Goal: Information Seeking & Learning: Find specific fact

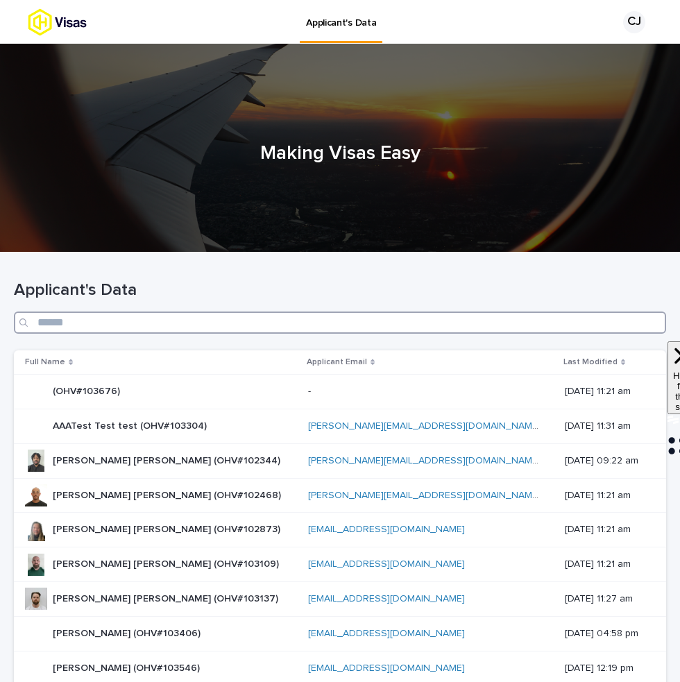
click at [117, 324] on input "Search" at bounding box center [340, 323] width 652 height 22
type input "*****"
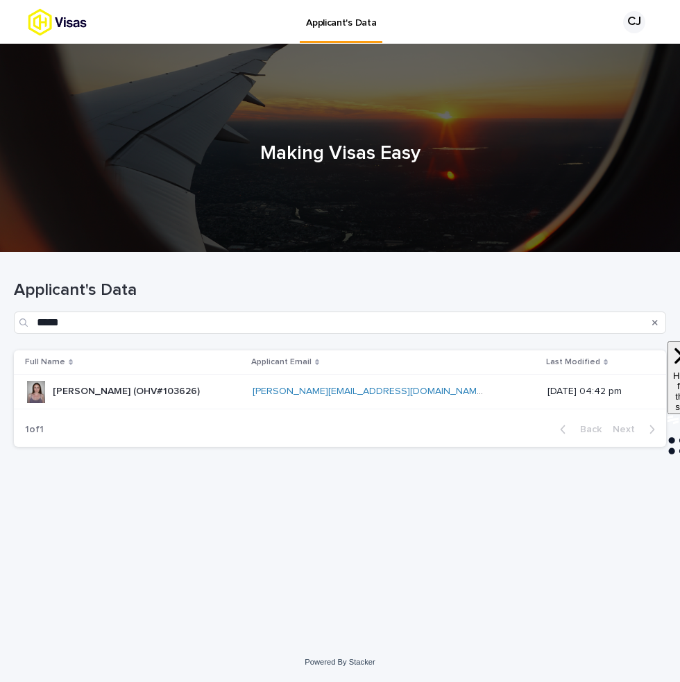
click at [109, 401] on div "[PERSON_NAME] (OHV#103626) [PERSON_NAME] (OHV#103626)" at bounding box center [126, 391] width 147 height 23
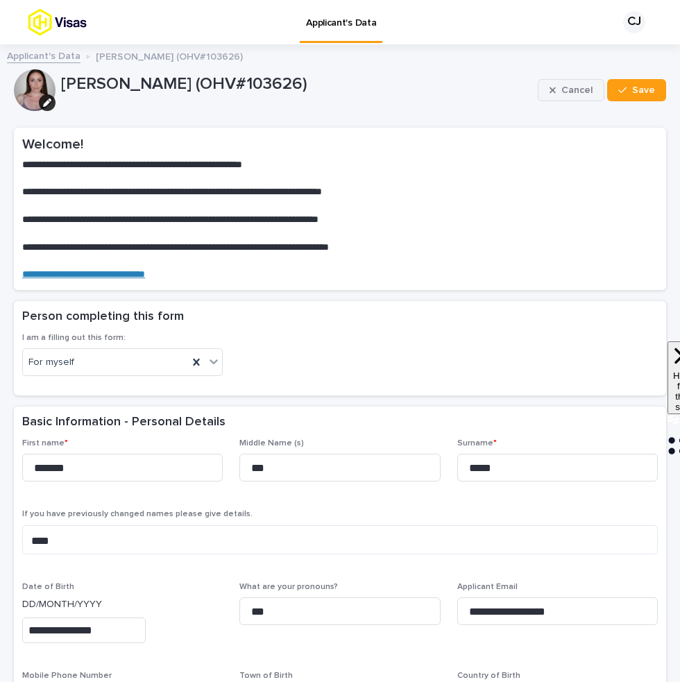
click at [550, 84] on button "Cancel" at bounding box center [571, 90] width 67 height 22
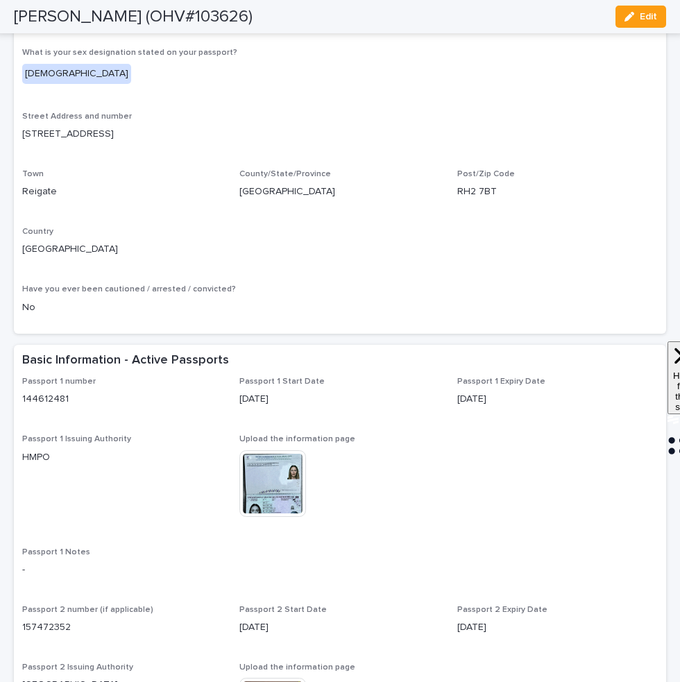
scroll to position [686, 0]
click at [280, 507] on img at bounding box center [272, 483] width 67 height 67
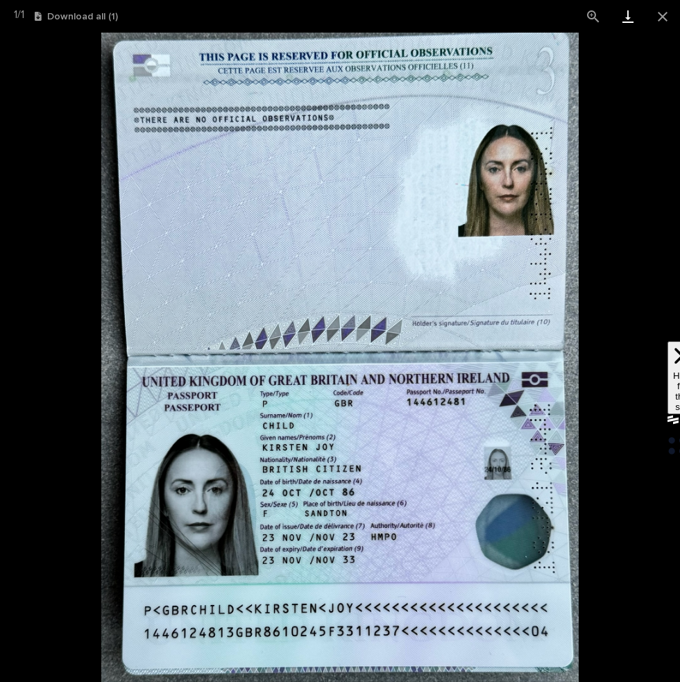
click at [633, 24] on link "Download" at bounding box center [628, 16] width 35 height 33
click at [659, 19] on button "Close gallery" at bounding box center [662, 16] width 35 height 33
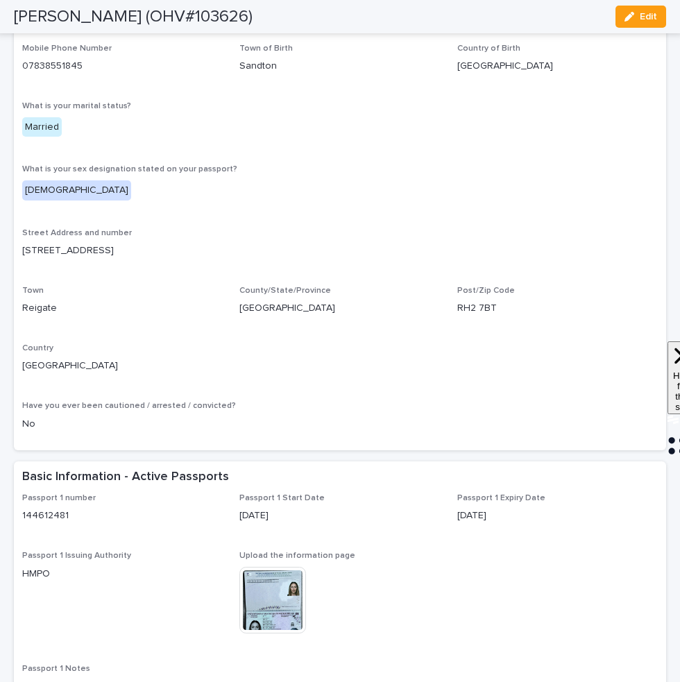
scroll to position [553, 0]
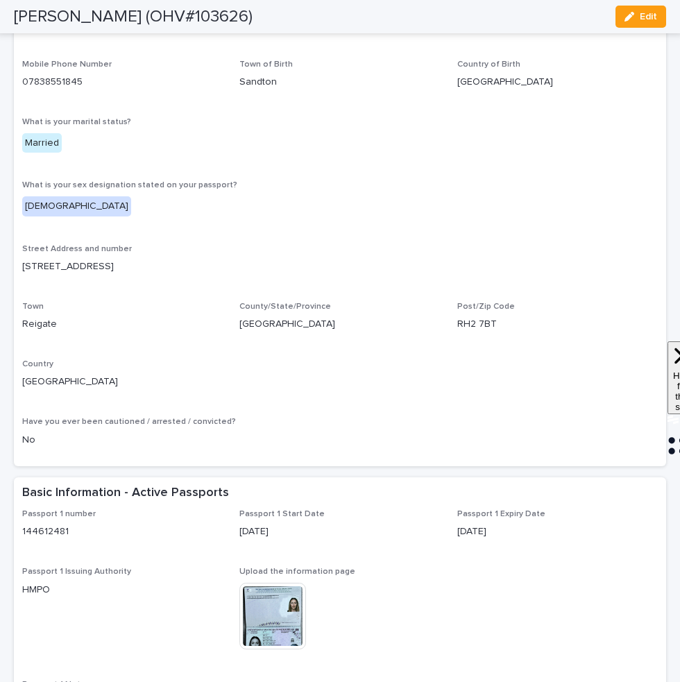
drag, startPoint x: 110, startPoint y: 253, endPoint x: 12, endPoint y: 253, distance: 97.9
copy p "[STREET_ADDRESS]"
click at [41, 317] on p "Reigate" at bounding box center [122, 324] width 201 height 15
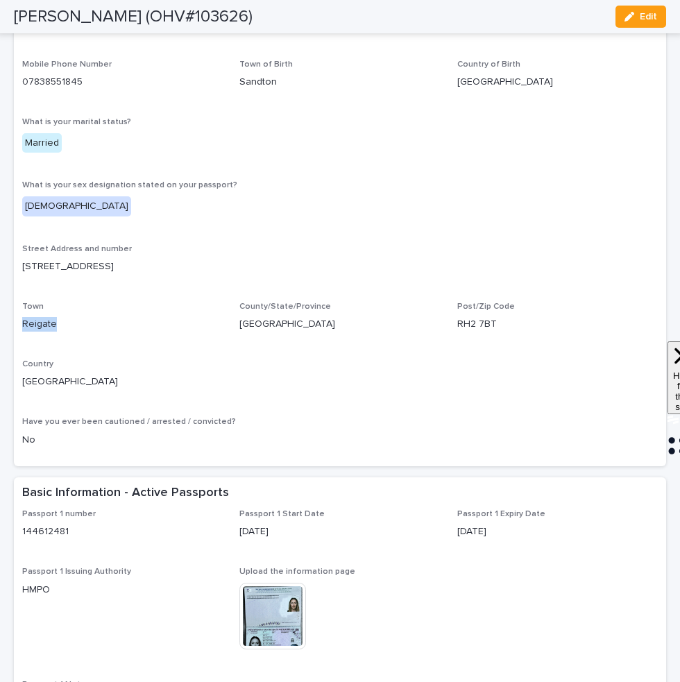
copy p "Reigate"
click at [466, 317] on p "RH2 7BT" at bounding box center [557, 324] width 201 height 15
copy p "RH2 7BT"
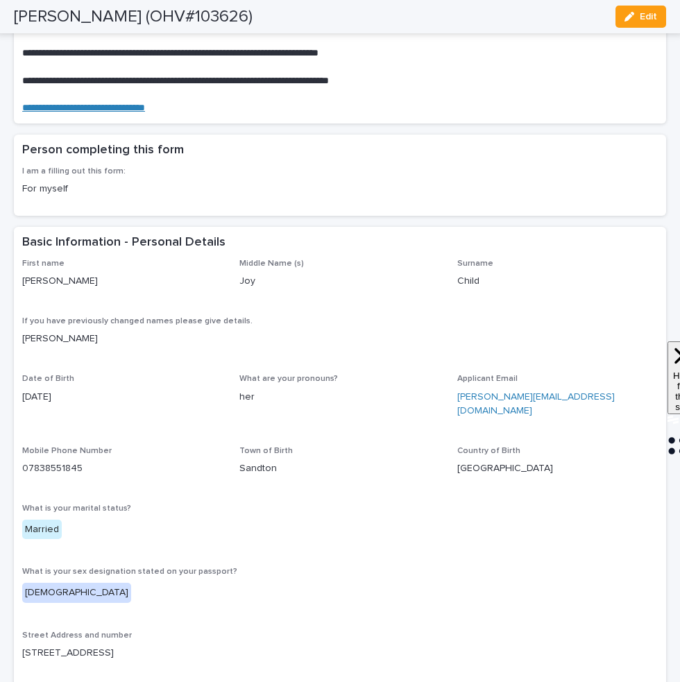
scroll to position [161, 0]
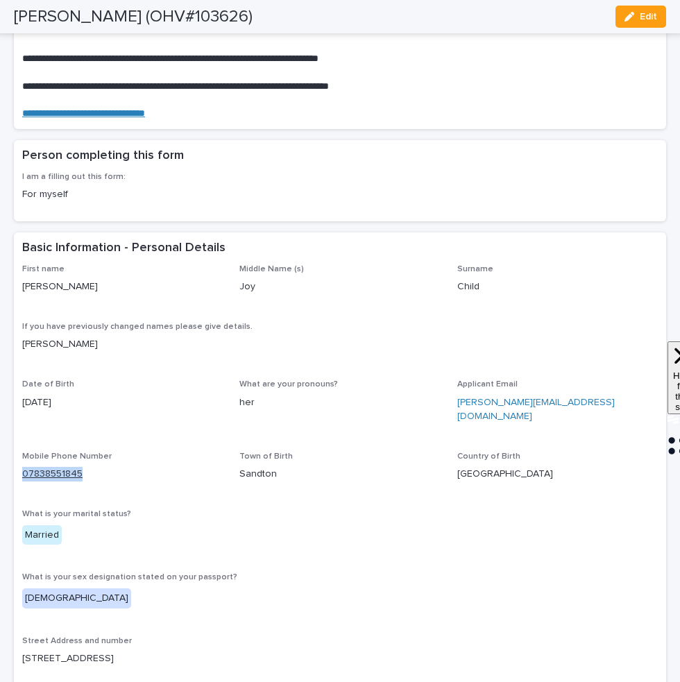
drag, startPoint x: 106, startPoint y: 459, endPoint x: 22, endPoint y: 461, distance: 84.0
click at [22, 467] on p "07838551845" at bounding box center [122, 474] width 201 height 15
copy link "07838551845"
drag, startPoint x: 551, startPoint y: 399, endPoint x: 454, endPoint y: 399, distance: 97.2
click at [454, 399] on div "First name Kirsten Middle Name (s) Joy Surname Child If you have previously cha…" at bounding box center [340, 557] width 636 height 586
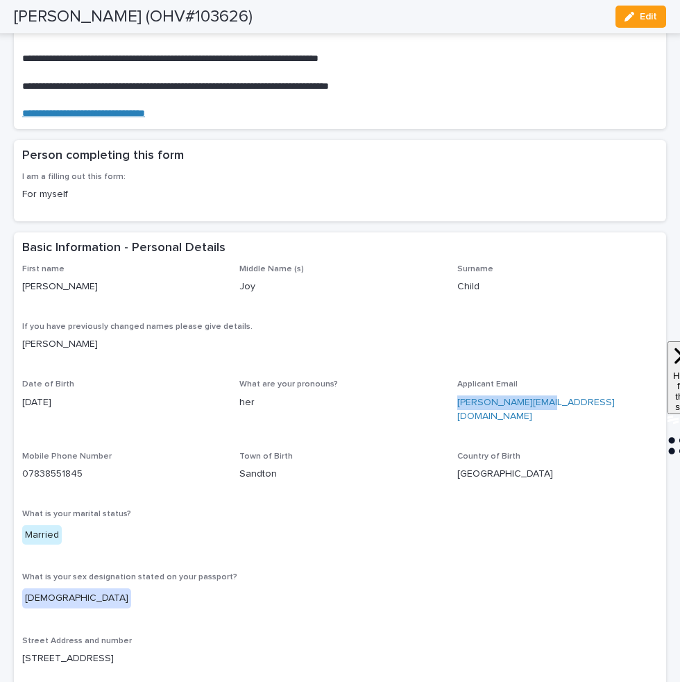
copy link "[PERSON_NAME][EMAIL_ADDRESS][DOMAIN_NAME]"
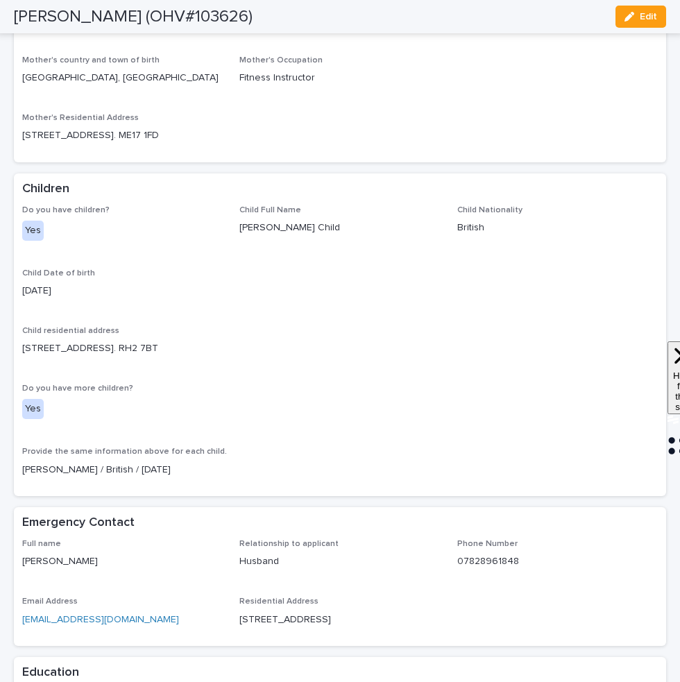
scroll to position [5947, 0]
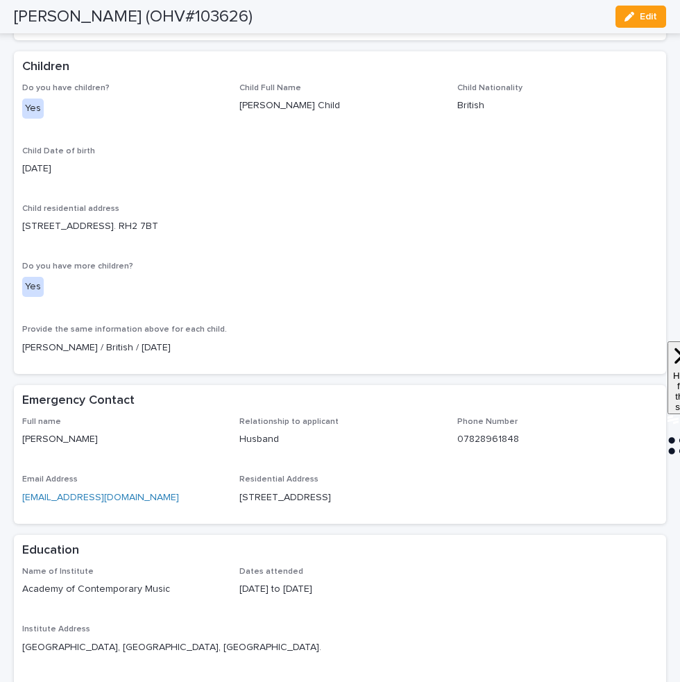
click at [135, 475] on p "Email Address" at bounding box center [122, 480] width 201 height 10
drag, startPoint x: 72, startPoint y: 257, endPoint x: 19, endPoint y: 257, distance: 52.7
click at [19, 417] on div "Full name Matt Child Relationship to applicant Husband Phone Number 07828961848…" at bounding box center [340, 470] width 652 height 107
copy p "[PERSON_NAME]"
drag, startPoint x: 519, startPoint y: 260, endPoint x: 459, endPoint y: 260, distance: 60.4
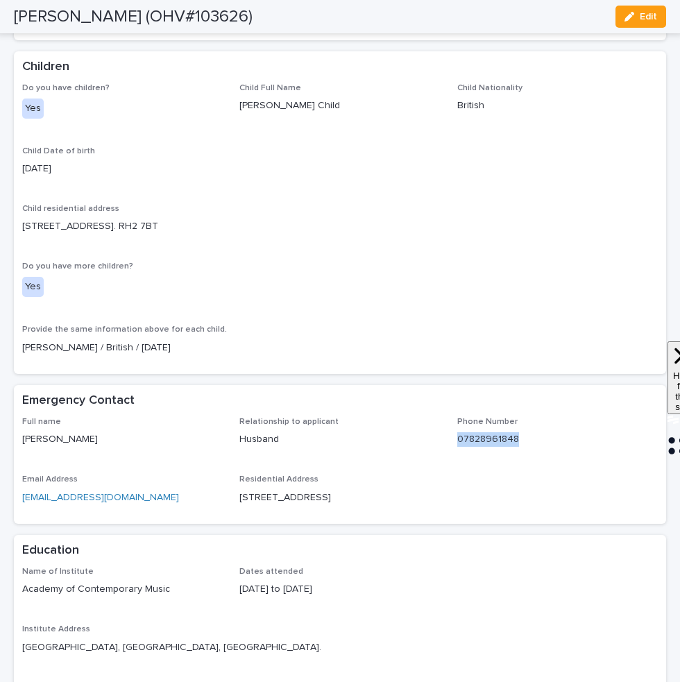
click at [459, 432] on p "07828961848" at bounding box center [557, 439] width 201 height 15
copy p "07828961848"
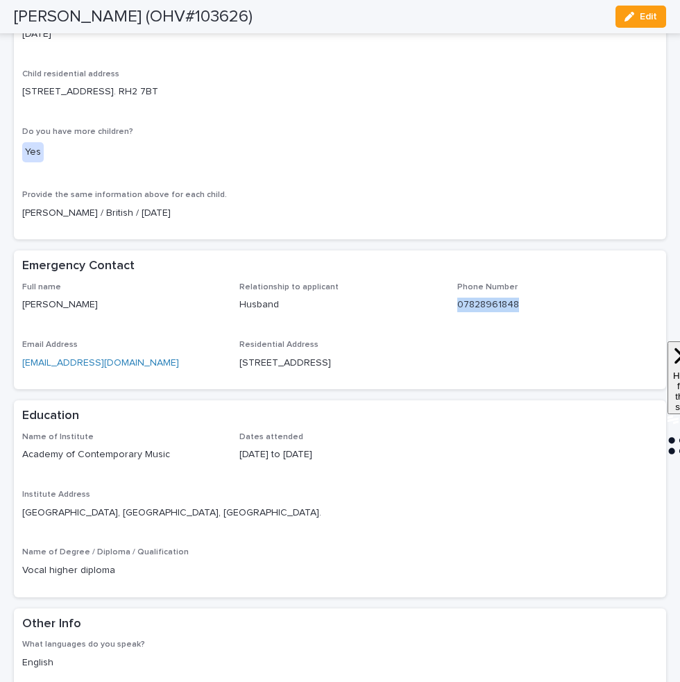
scroll to position [6084, 0]
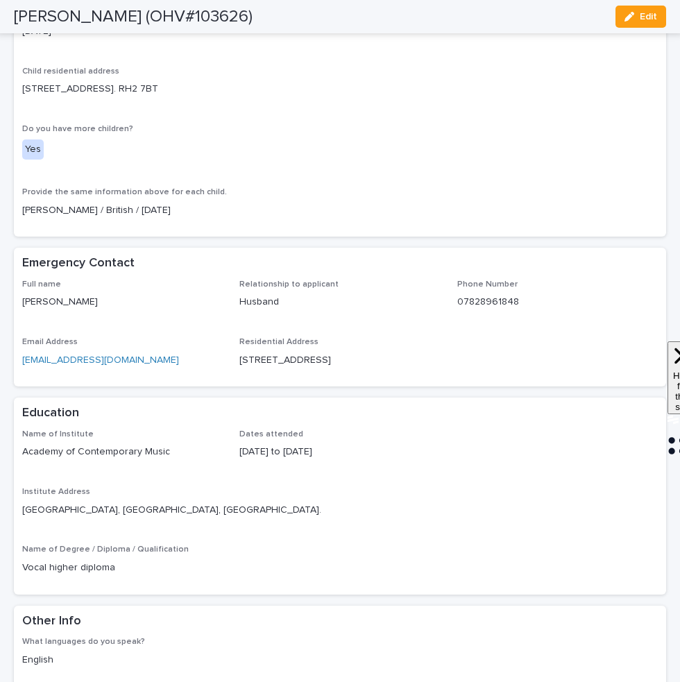
click at [183, 430] on div "Name of Institute Academy of Contemporary Music Dates attended 05/09/2006 to 1/…" at bounding box center [340, 508] width 636 height 157
drag, startPoint x: 181, startPoint y: 278, endPoint x: 24, endPoint y: 271, distance: 157.0
click at [24, 430] on div "Name of Institute Academy of Contemporary Music" at bounding box center [122, 450] width 201 height 41
copy p "Academy of Contemporary Music"
click at [111, 503] on p "[GEOGRAPHIC_DATA], [GEOGRAPHIC_DATA], [GEOGRAPHIC_DATA]." at bounding box center [340, 510] width 636 height 15
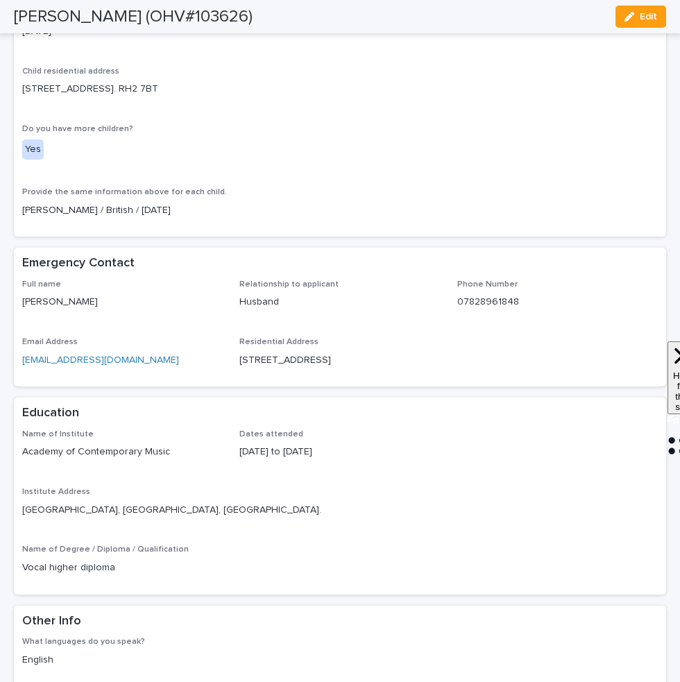
click at [130, 503] on p "[GEOGRAPHIC_DATA], [GEOGRAPHIC_DATA], [GEOGRAPHIC_DATA]." at bounding box center [340, 510] width 636 height 15
copy p "Guildford"
click at [301, 487] on p "Institute Address" at bounding box center [340, 492] width 636 height 10
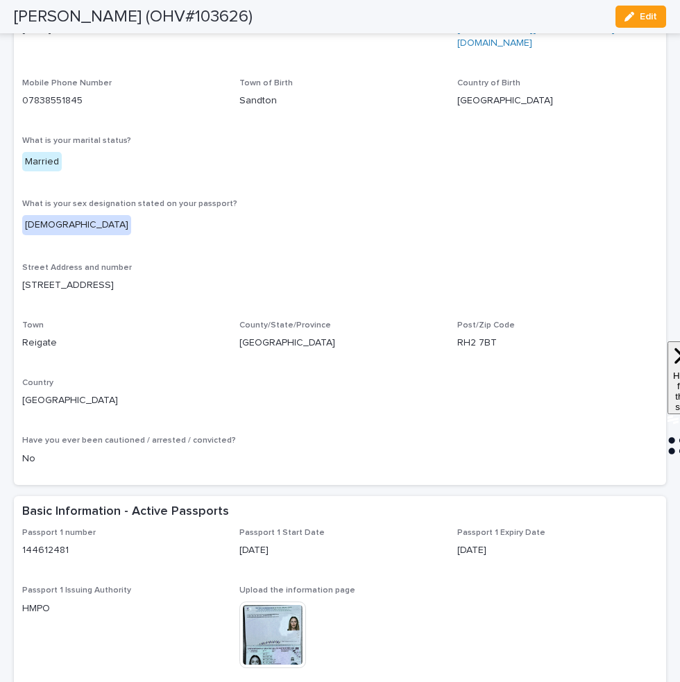
scroll to position [256, 0]
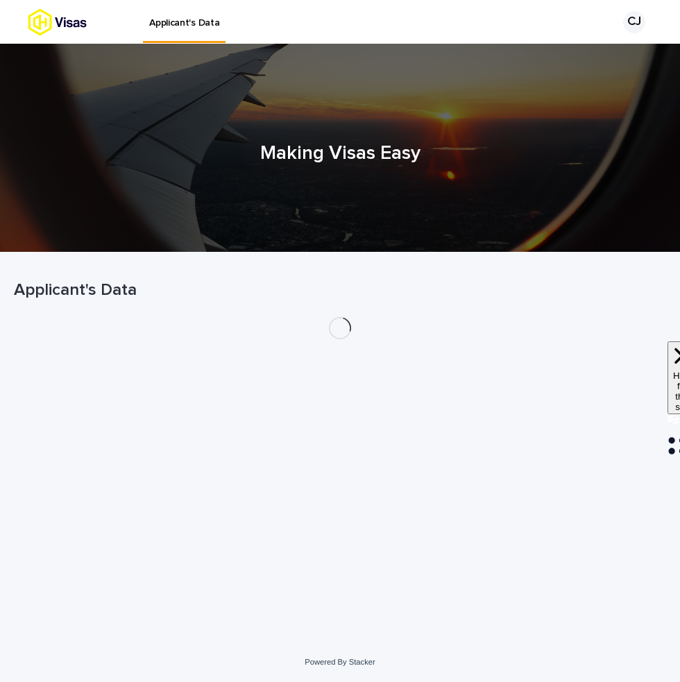
click at [51, 53] on div at bounding box center [340, 148] width 680 height 208
click at [38, 56] on div at bounding box center [340, 148] width 680 height 208
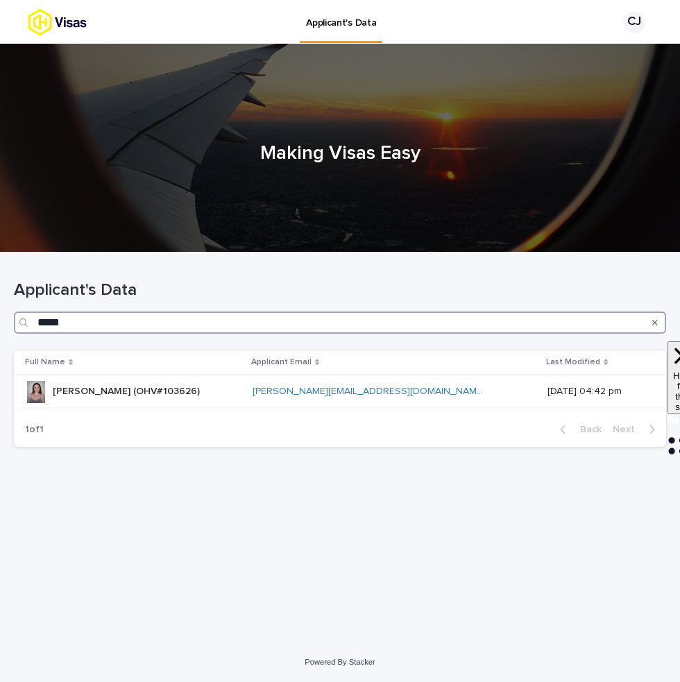
click at [330, 320] on input "*****" at bounding box center [340, 323] width 652 height 22
paste input "*"
type input "******"
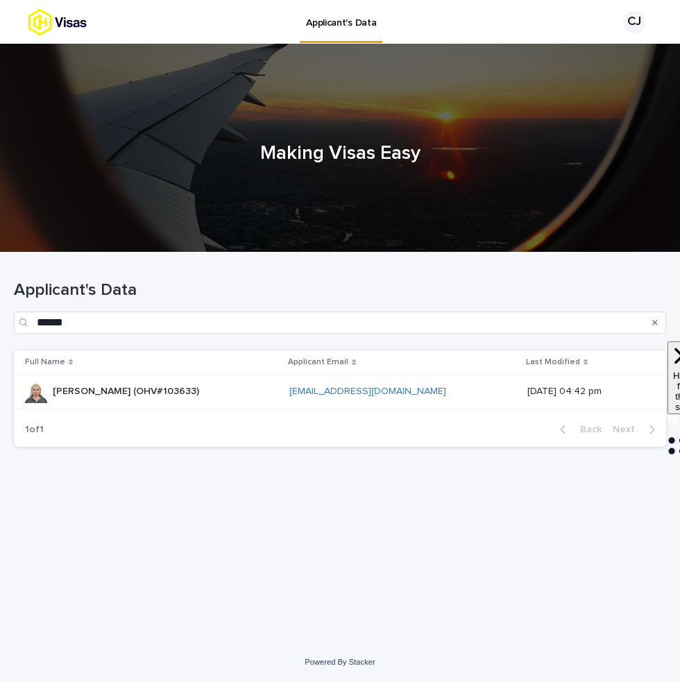
click at [224, 397] on div "[PERSON_NAME] (OHV#103633) [PERSON_NAME] (OHV#103633)" at bounding box center [151, 391] width 253 height 23
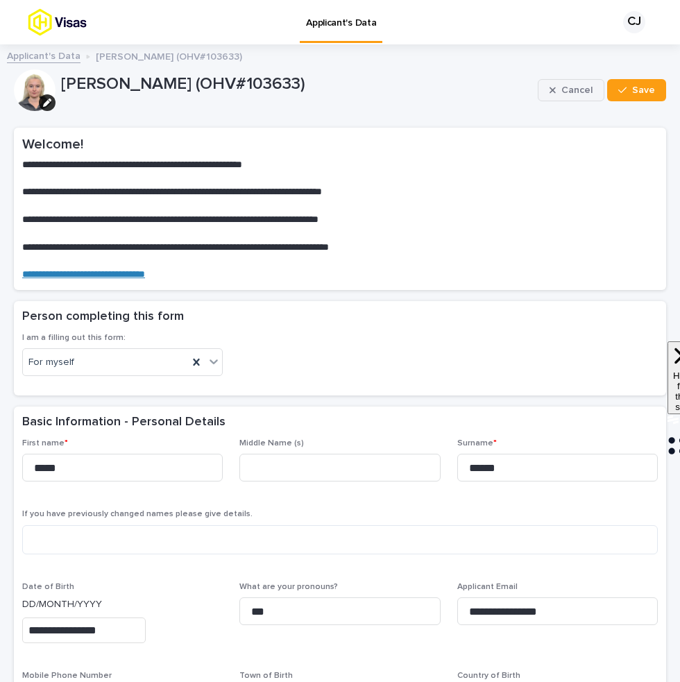
click at [558, 96] on button "Cancel" at bounding box center [571, 90] width 67 height 22
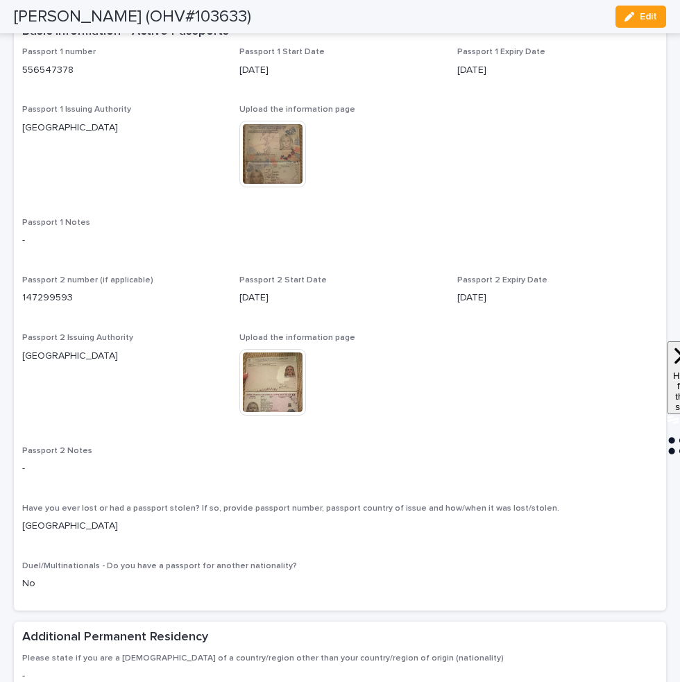
scroll to position [1110, 0]
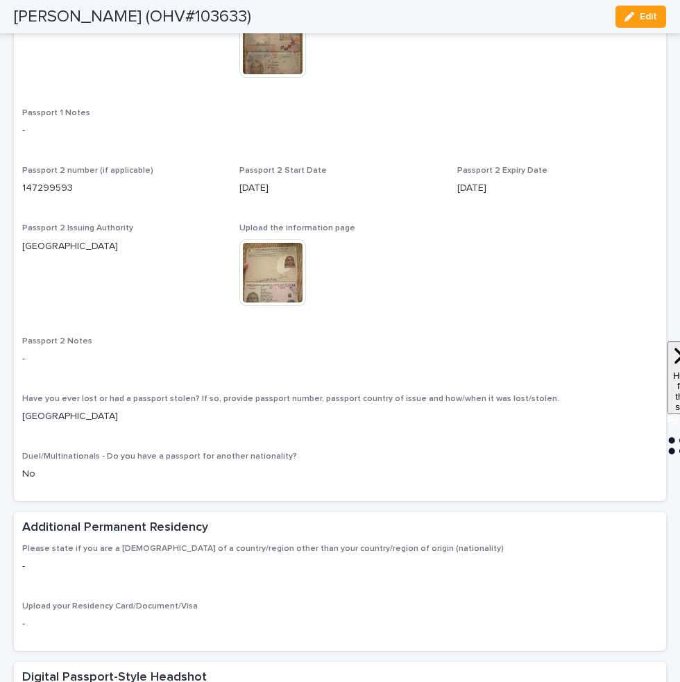
click at [289, 306] on img at bounding box center [272, 272] width 67 height 67
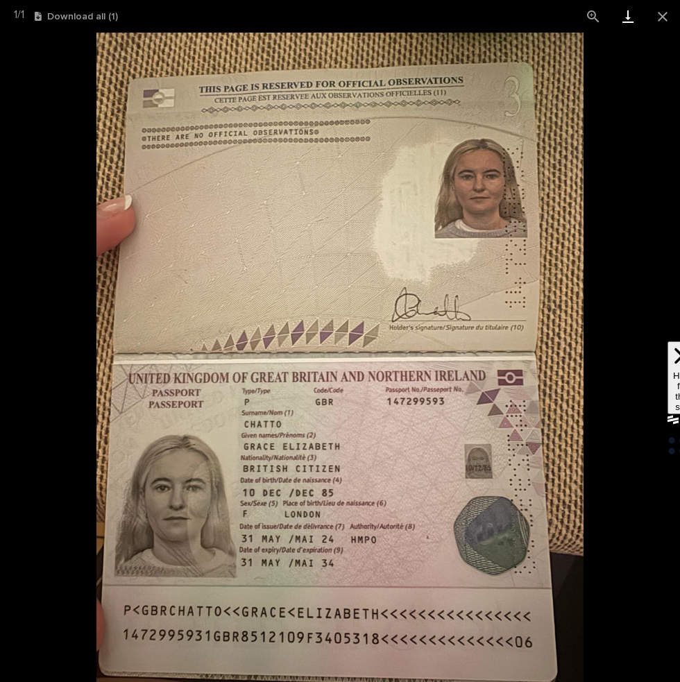
click at [636, 16] on link "Download" at bounding box center [628, 16] width 35 height 33
click at [658, 18] on button "Close gallery" at bounding box center [662, 16] width 35 height 33
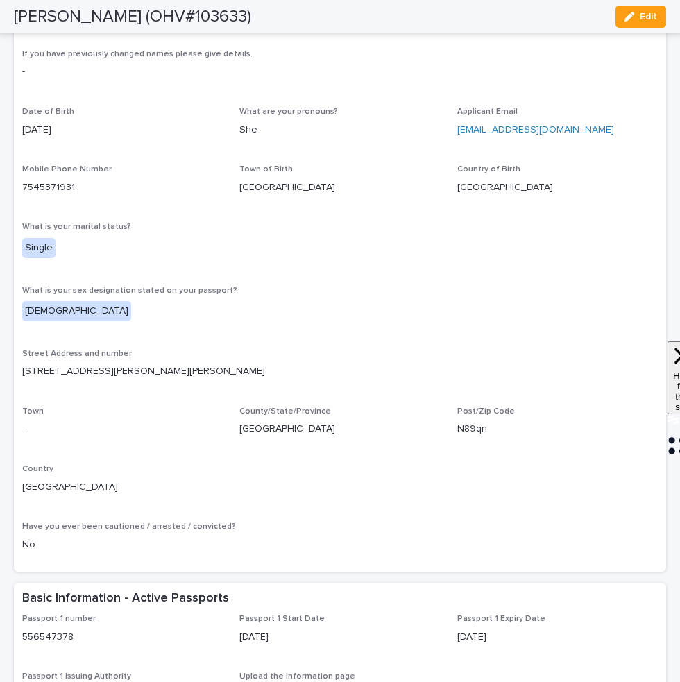
scroll to position [569, 0]
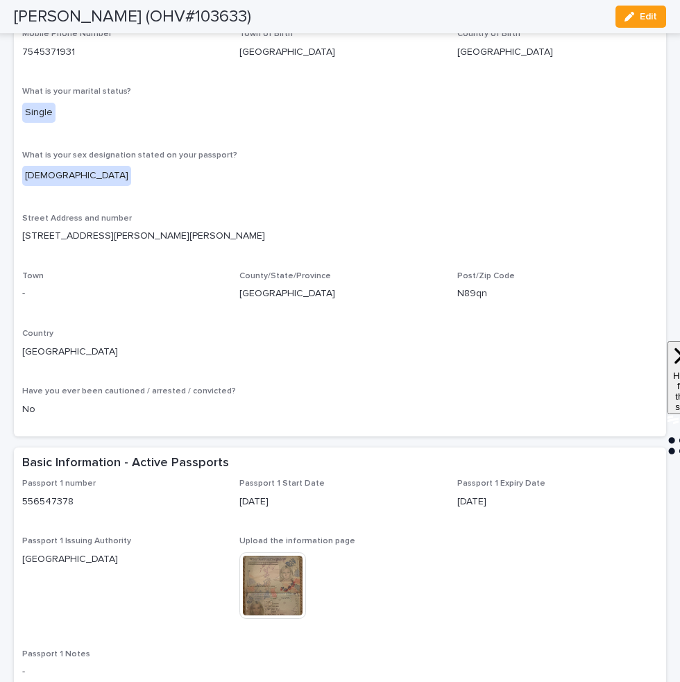
click at [471, 292] on p "N89qn" at bounding box center [557, 294] width 201 height 15
copy p "N89qn"
click at [59, 236] on p "[STREET_ADDRESS][PERSON_NAME][PERSON_NAME]" at bounding box center [340, 236] width 636 height 15
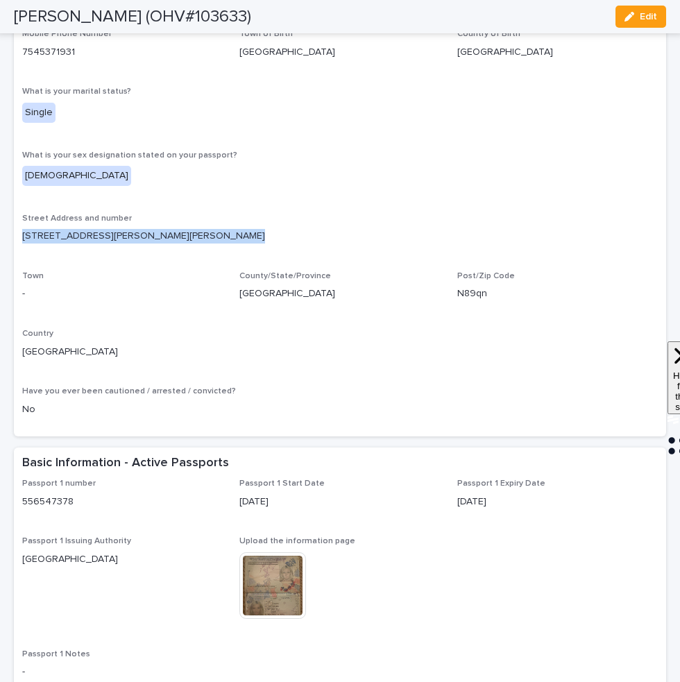
click at [59, 236] on p "[STREET_ADDRESS][PERSON_NAME][PERSON_NAME]" at bounding box center [340, 236] width 636 height 15
copy p "[STREET_ADDRESS][PERSON_NAME][PERSON_NAME]"
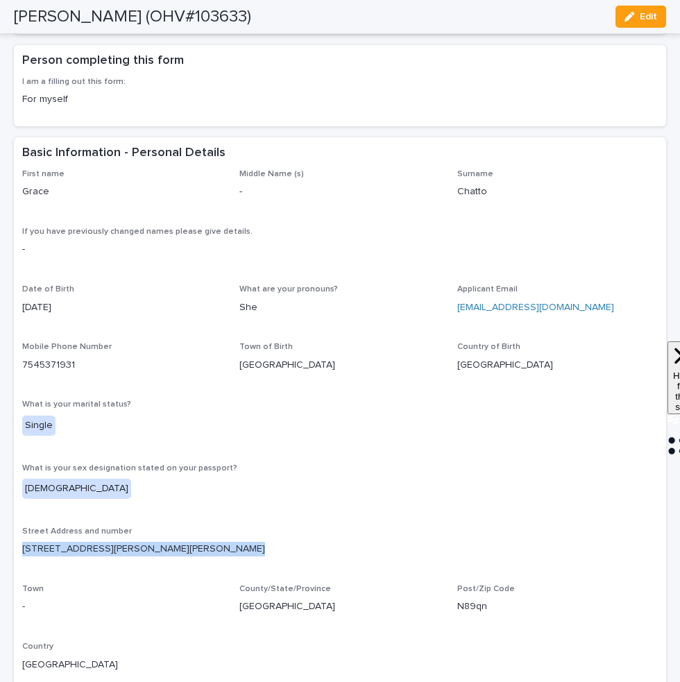
scroll to position [292, 0]
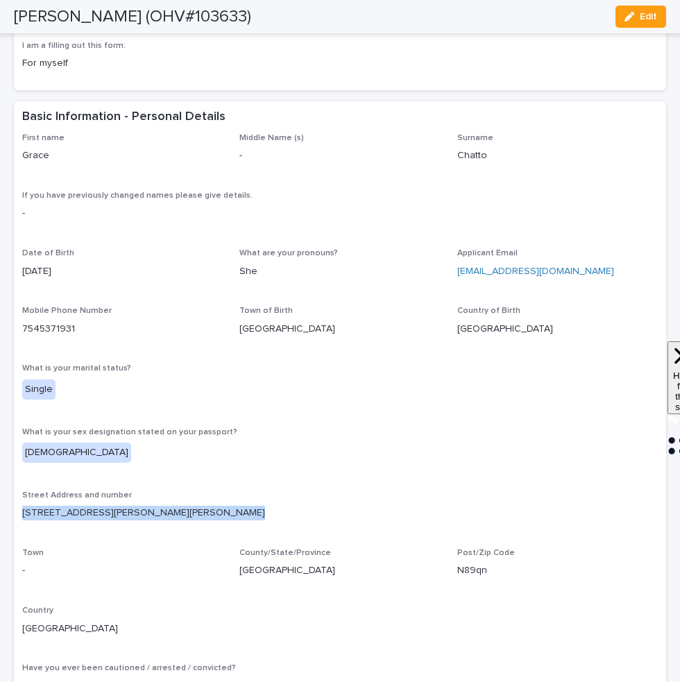
click at [92, 323] on p "7545371931" at bounding box center [122, 329] width 201 height 15
drag, startPoint x: 85, startPoint y: 326, endPoint x: 20, endPoint y: 326, distance: 64.5
click at [20, 326] on div "First name [PERSON_NAME] Middle Name (s) - Surname Chatto If you have previousl…" at bounding box center [340, 423] width 652 height 580
copy link "7545371931"
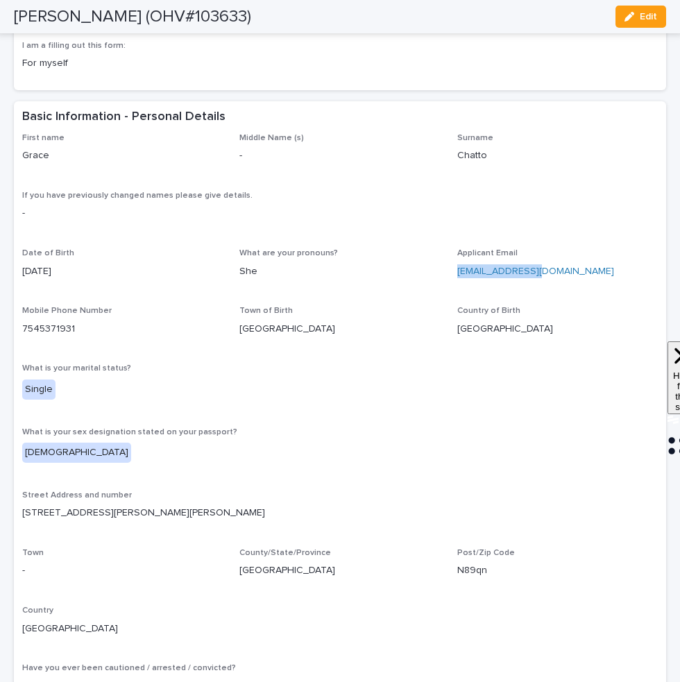
drag, startPoint x: 541, startPoint y: 271, endPoint x: 457, endPoint y: 273, distance: 84.0
click at [457, 273] on p "[EMAIL_ADDRESS][DOMAIN_NAME]" at bounding box center [557, 271] width 201 height 15
copy link "[EMAIL_ADDRESS][DOMAIN_NAME]"
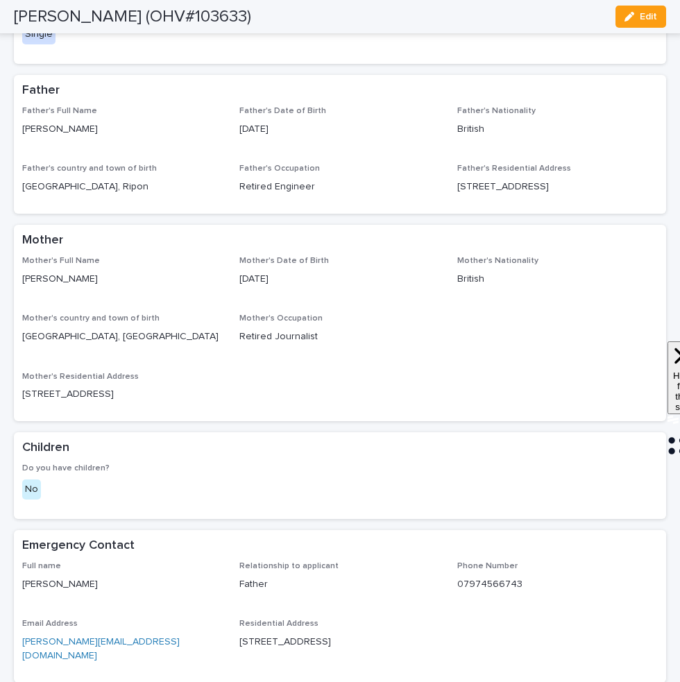
scroll to position [5058, 0]
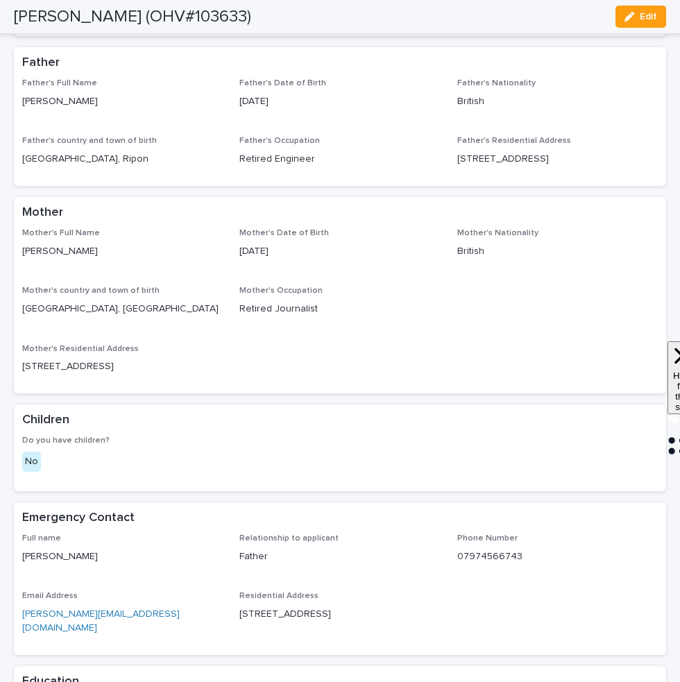
click at [326, 607] on p "[STREET_ADDRESS]" at bounding box center [339, 614] width 201 height 15
click at [494, 550] on p "07974566743" at bounding box center [557, 557] width 201 height 15
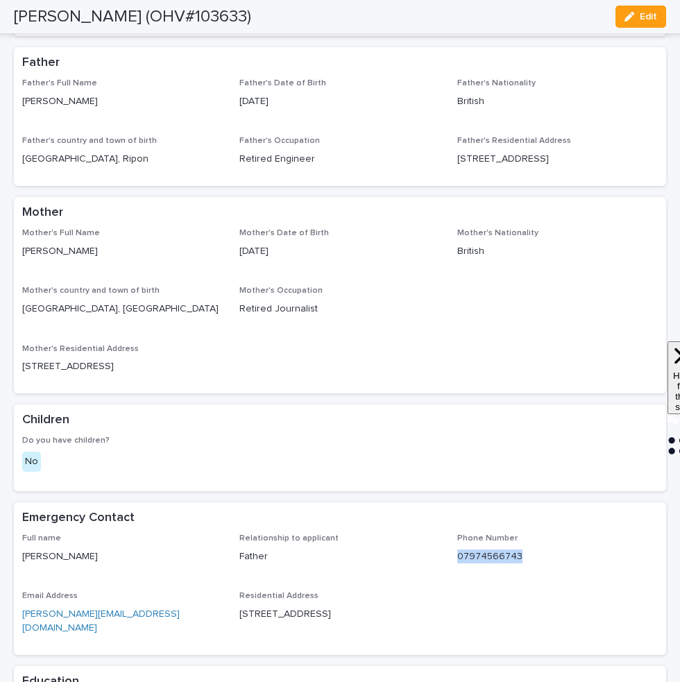
click at [494, 550] on p "07974566743" at bounding box center [557, 557] width 201 height 15
copy p "07974566743"
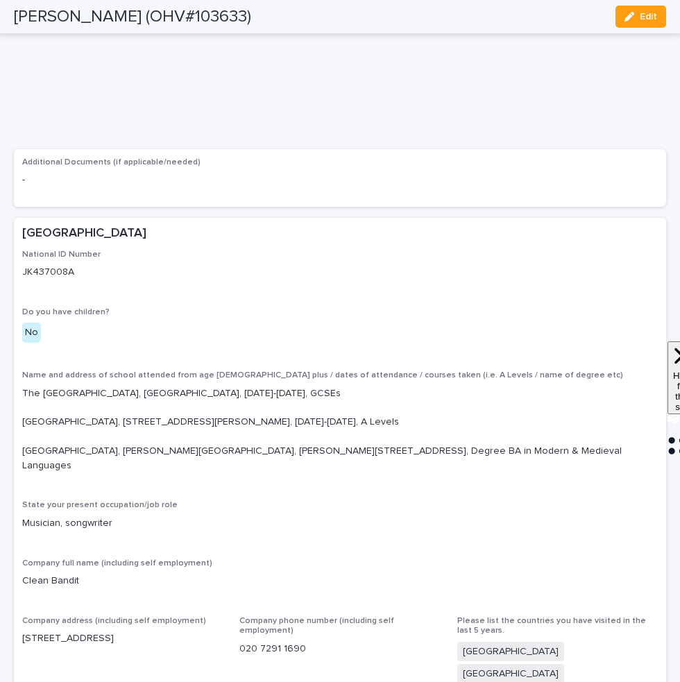
scroll to position [5126, 0]
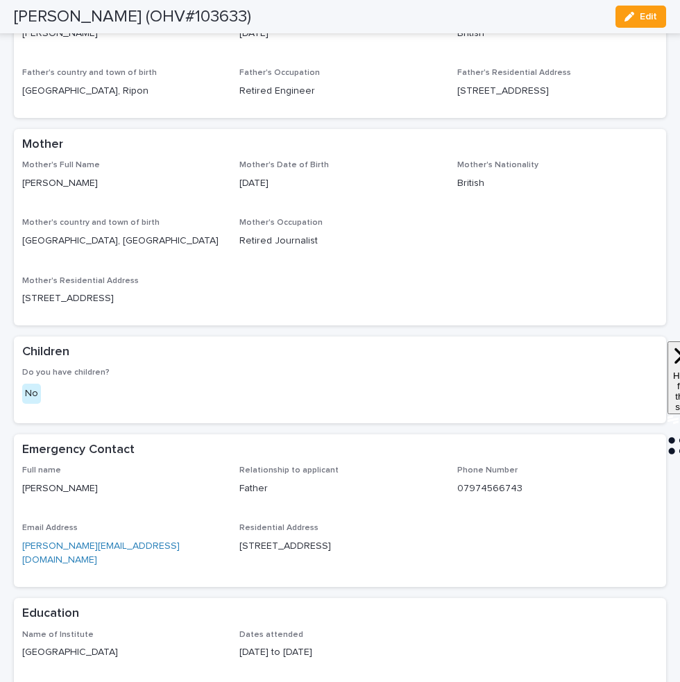
click at [122, 645] on p "[GEOGRAPHIC_DATA]" at bounding box center [122, 652] width 201 height 15
drag, startPoint x: 137, startPoint y: 378, endPoint x: 12, endPoint y: 379, distance: 124.2
copy p "[GEOGRAPHIC_DATA]"
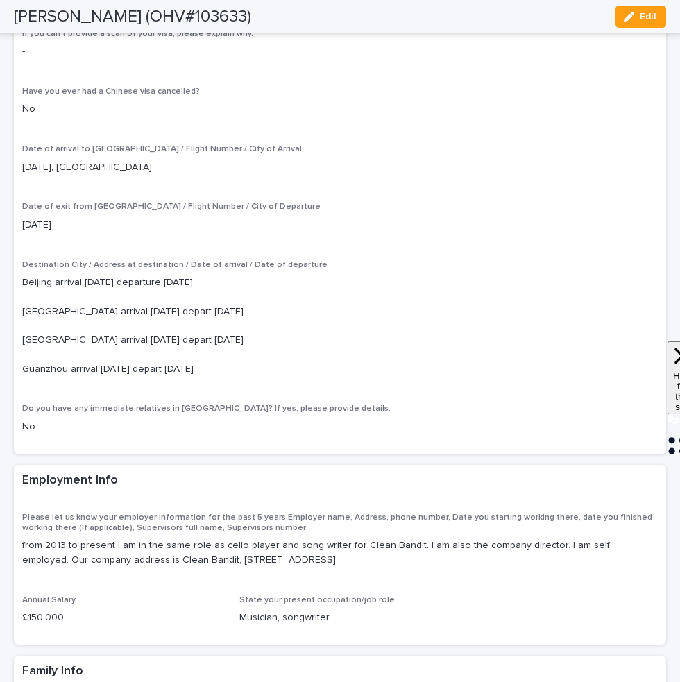
click at [282, 611] on p "Musician, songwriter" at bounding box center [339, 618] width 201 height 15
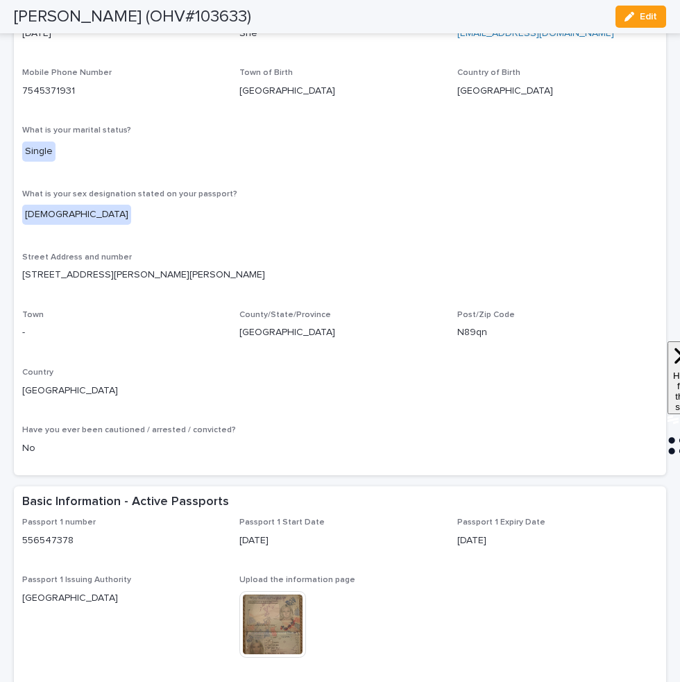
scroll to position [0, 0]
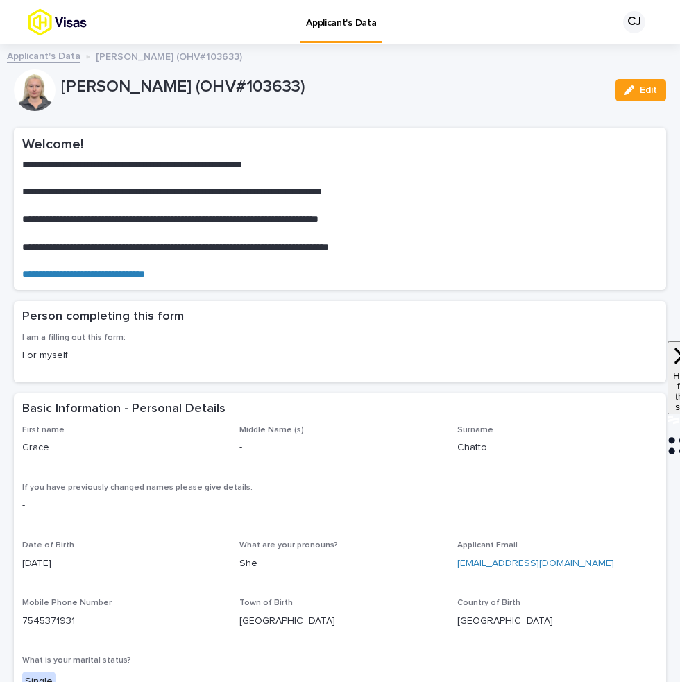
click at [49, 54] on link "Applicant's Data" at bounding box center [44, 55] width 74 height 16
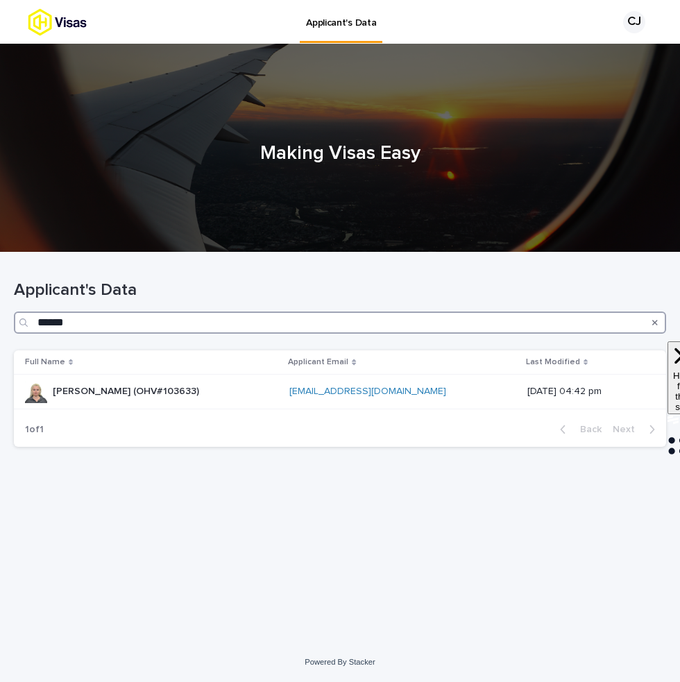
click at [264, 321] on input "******" at bounding box center [340, 323] width 652 height 22
type input "*****"
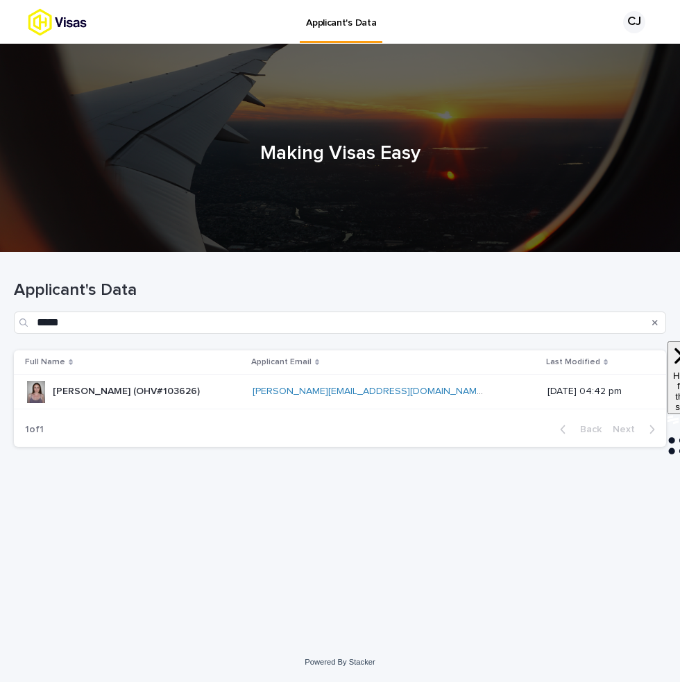
click at [214, 412] on div "1 of 1 Back Next" at bounding box center [340, 429] width 652 height 35
click at [222, 392] on div "[PERSON_NAME] (OHV#103626) [PERSON_NAME] (OHV#103626)" at bounding box center [133, 391] width 217 height 23
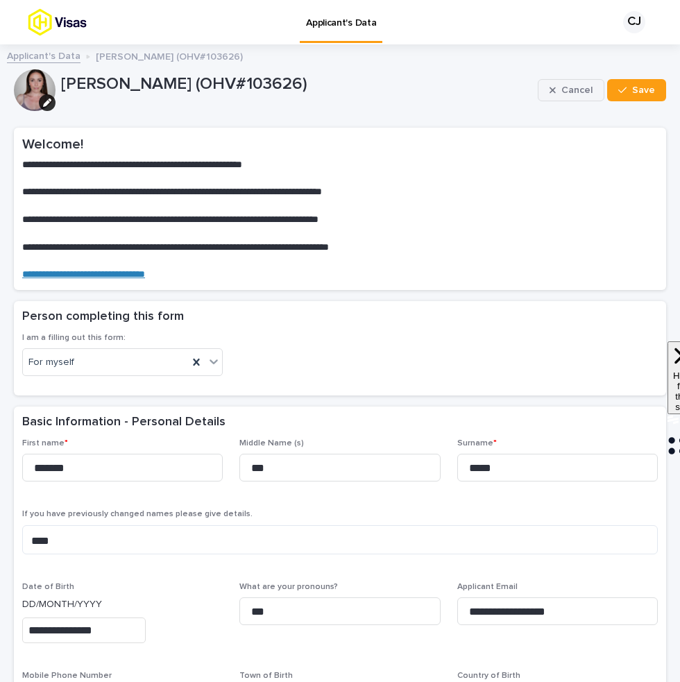
click at [571, 80] on button "Cancel" at bounding box center [571, 90] width 67 height 22
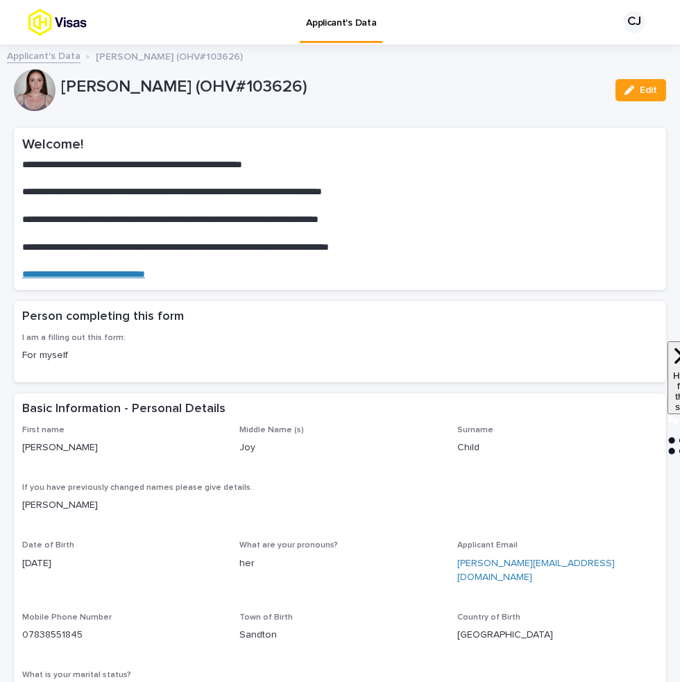
click at [45, 58] on link "Applicant's Data" at bounding box center [44, 55] width 74 height 16
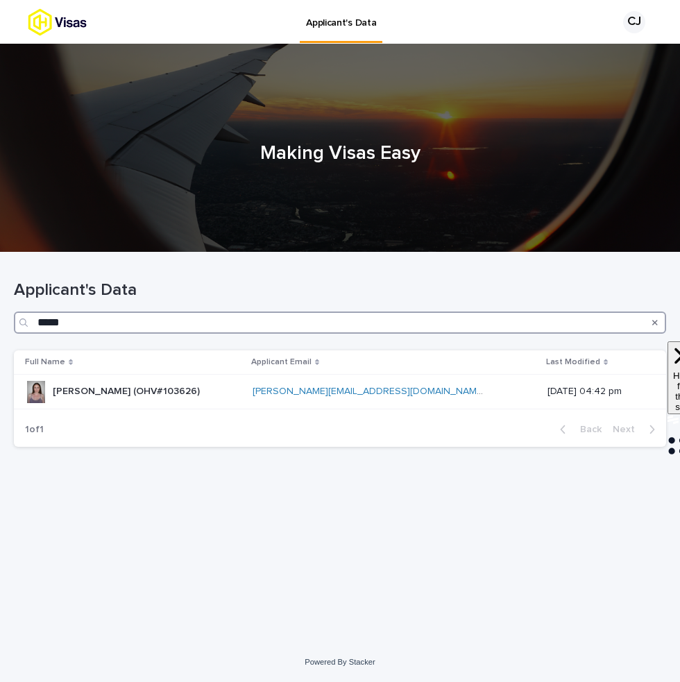
click at [231, 323] on input "*****" at bounding box center [340, 323] width 652 height 22
paste input "****"
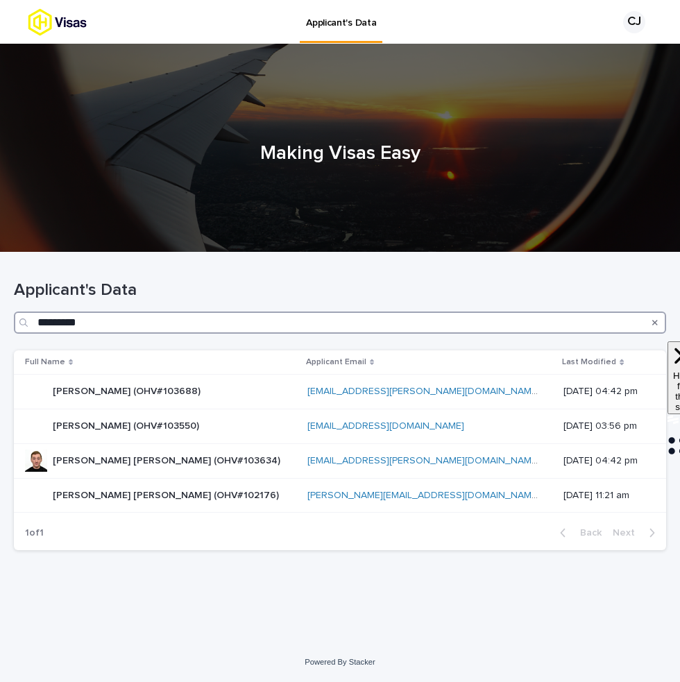
type input "*********"
click at [118, 456] on p "[PERSON_NAME] [PERSON_NAME] (OHV#103634)" at bounding box center [168, 460] width 230 height 15
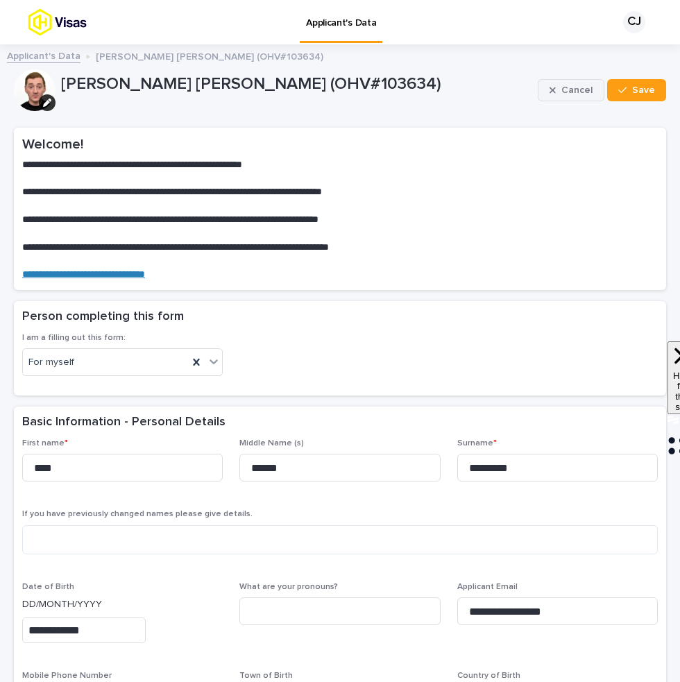
click at [548, 90] on button "Cancel" at bounding box center [571, 90] width 67 height 22
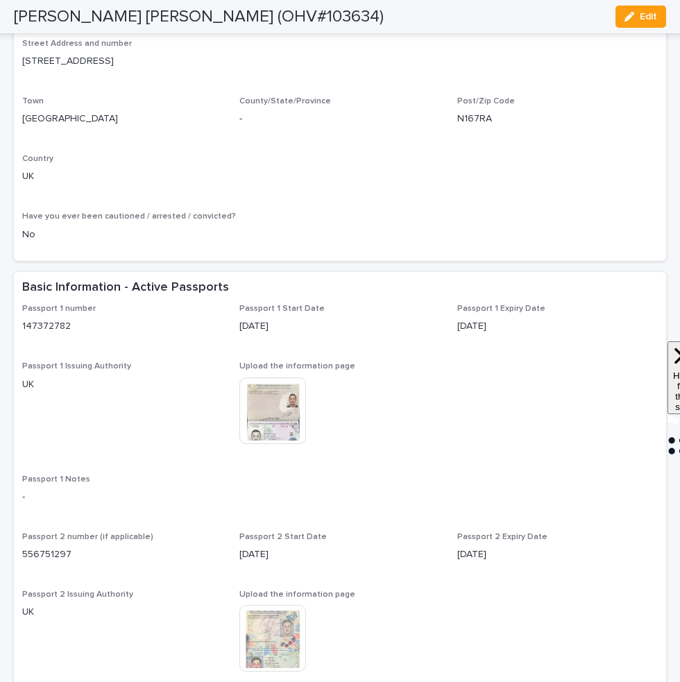
scroll to position [994, 0]
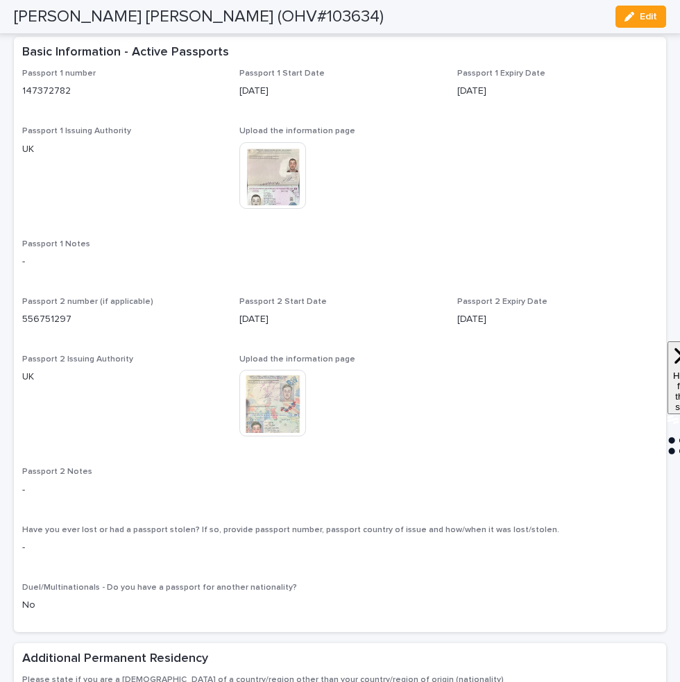
click at [270, 189] on img at bounding box center [272, 175] width 67 height 67
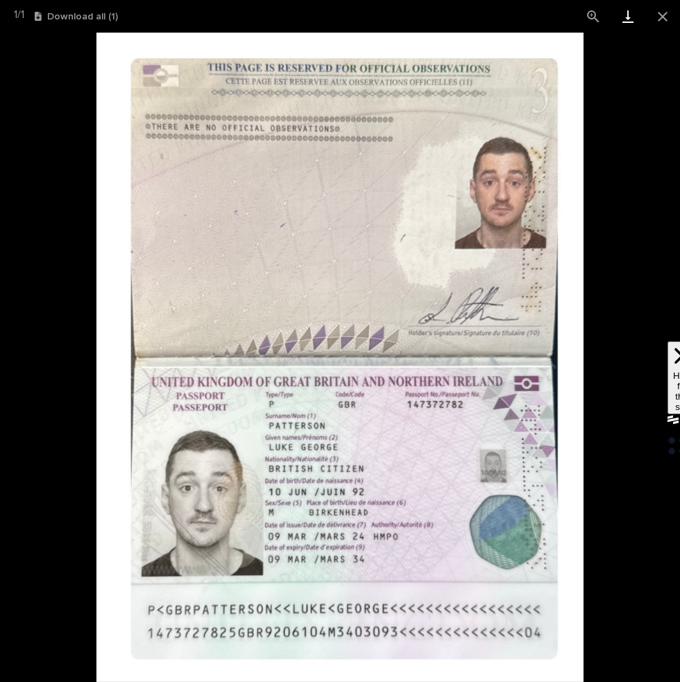
click at [624, 24] on link "Download" at bounding box center [628, 16] width 35 height 33
click at [663, 18] on button "Close gallery" at bounding box center [662, 16] width 35 height 33
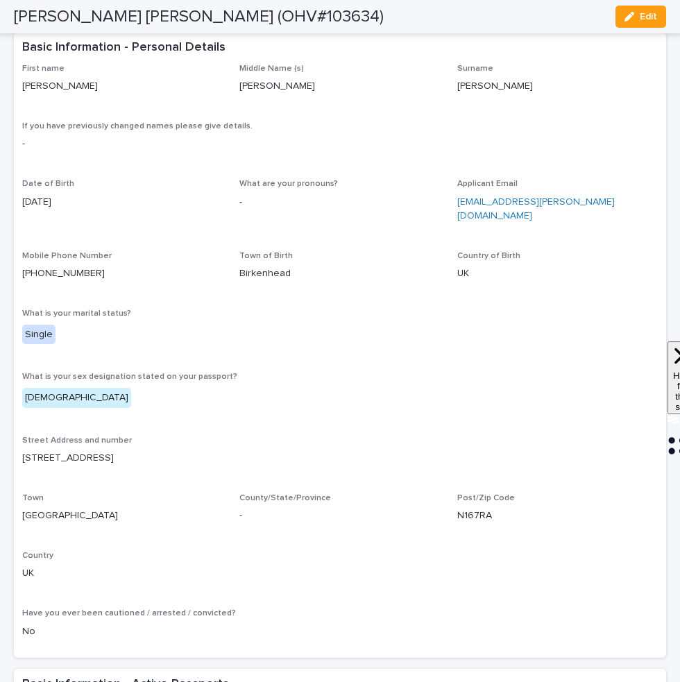
scroll to position [359, 0]
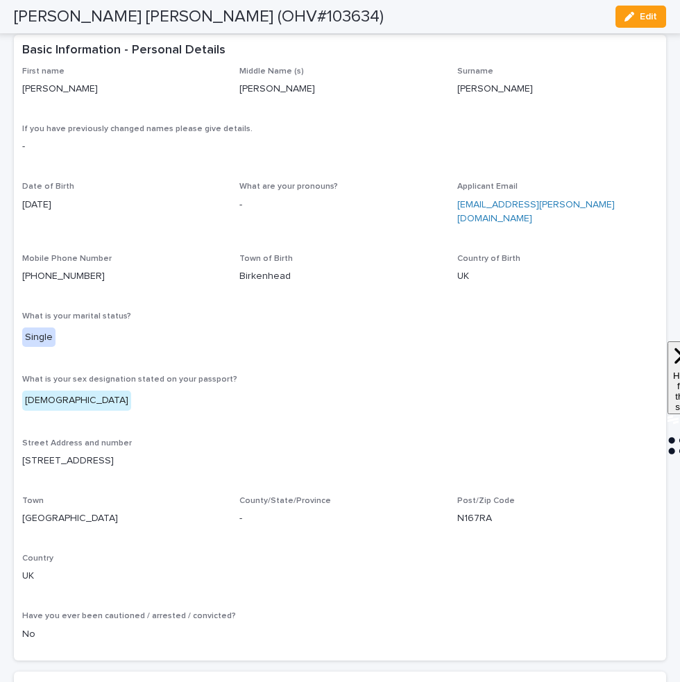
click at [469, 512] on p "N167RA" at bounding box center [557, 519] width 201 height 15
click at [38, 454] on p "[STREET_ADDRESS]" at bounding box center [340, 461] width 636 height 15
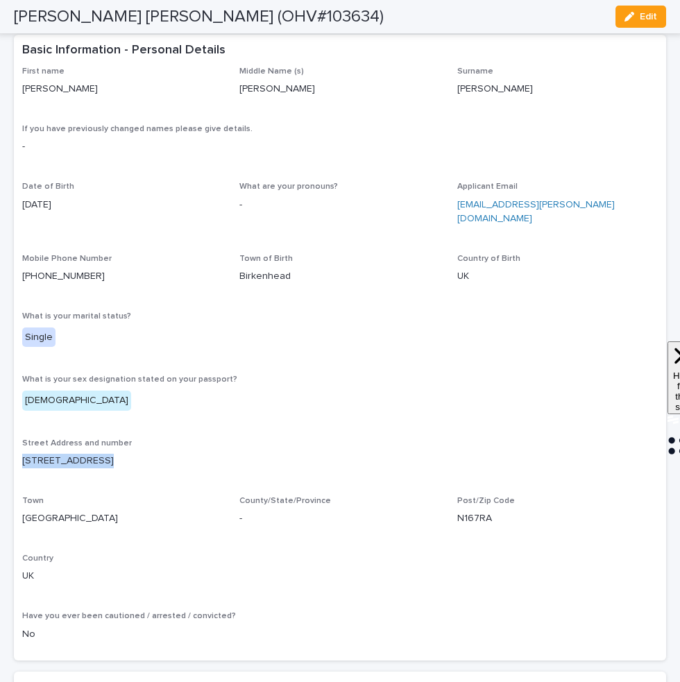
copy p "[STREET_ADDRESS]"
drag, startPoint x: 96, startPoint y: 263, endPoint x: 21, endPoint y: 263, distance: 75.7
click at [21, 263] on div "First name [PERSON_NAME] Name (s) [PERSON_NAME] [PERSON_NAME] If you have previ…" at bounding box center [340, 364] width 652 height 595
copy link "[PHONE_NUMBER]"
drag, startPoint x: 543, startPoint y: 205, endPoint x: 454, endPoint y: 205, distance: 88.8
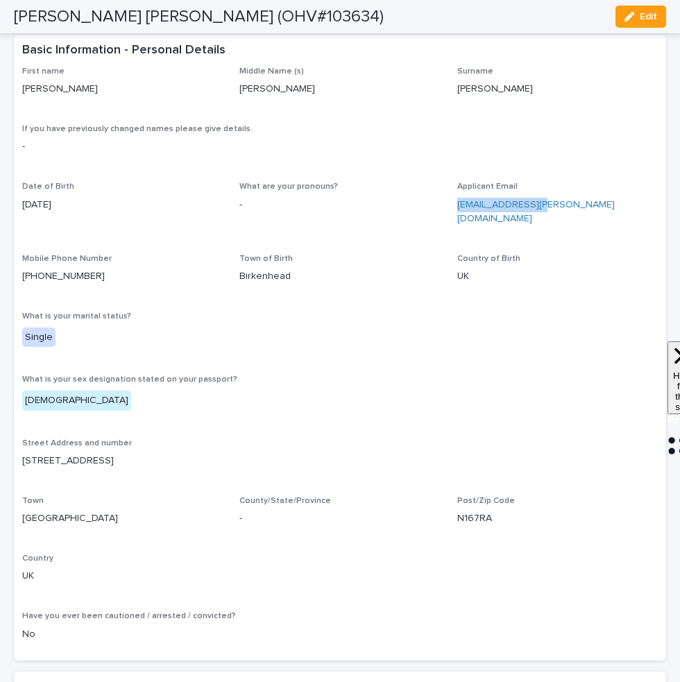
click at [454, 205] on div "First name [PERSON_NAME] Name (s) [PERSON_NAME] [PERSON_NAME] If you have previ…" at bounding box center [340, 360] width 636 height 586
copy link "[EMAIL_ADDRESS][PERSON_NAME][DOMAIN_NAME]"
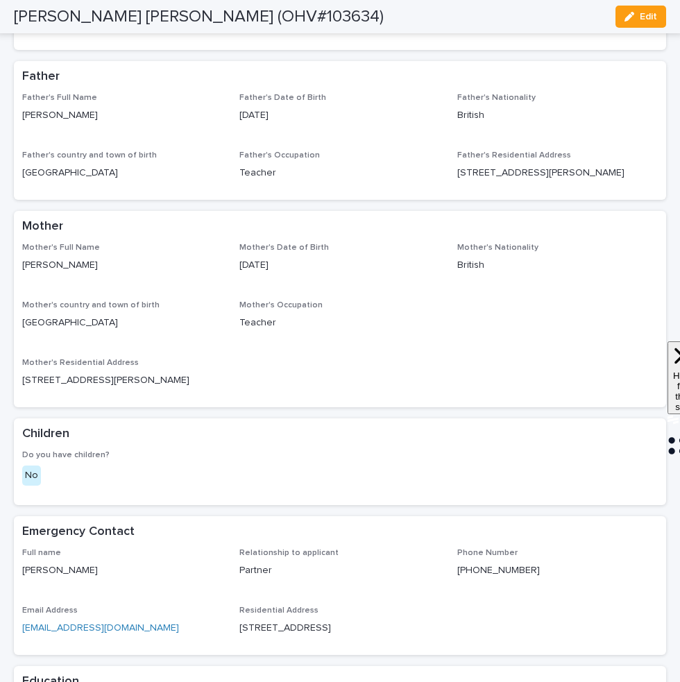
scroll to position [4856, 0]
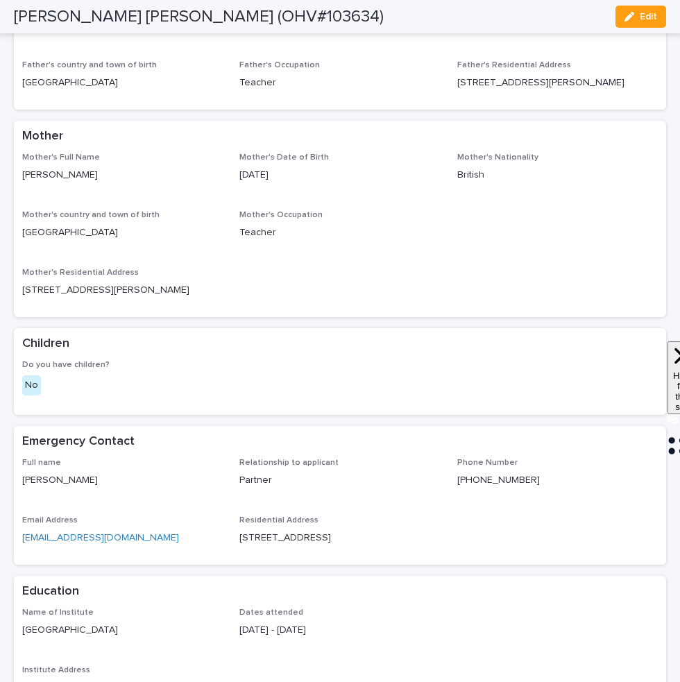
click at [99, 473] on p "[PERSON_NAME]" at bounding box center [122, 480] width 201 height 15
drag, startPoint x: 115, startPoint y: 288, endPoint x: 10, endPoint y: 284, distance: 104.9
copy p "[PERSON_NAME]"
drag, startPoint x: 543, startPoint y: 285, endPoint x: 458, endPoint y: 286, distance: 85.4
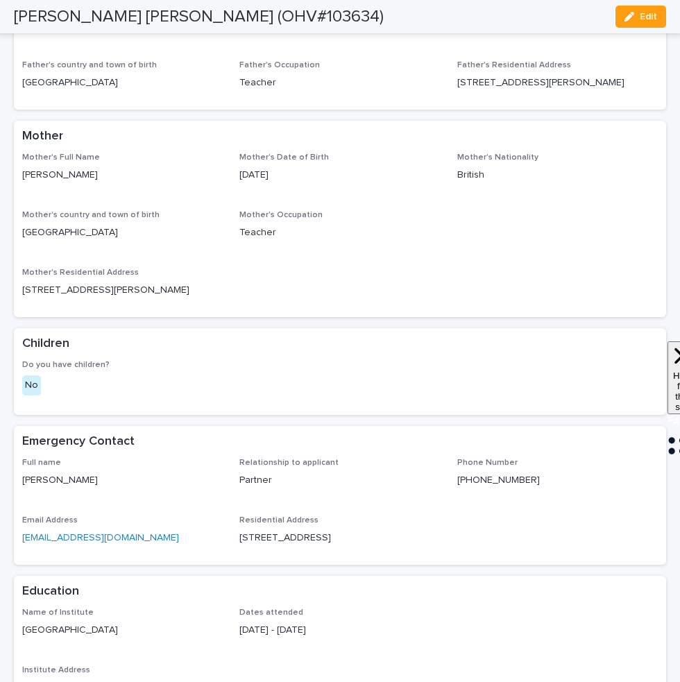
click at [458, 473] on p "[PHONE_NUMBER]" at bounding box center [557, 480] width 201 height 15
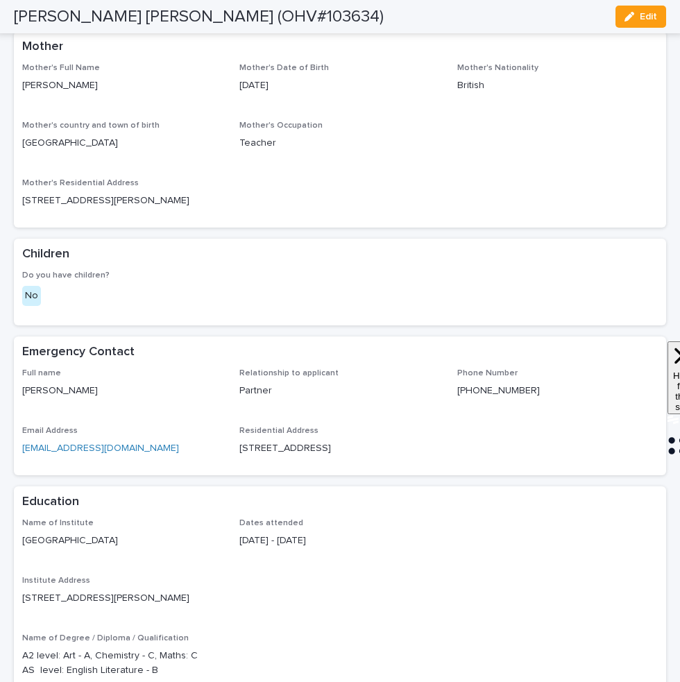
scroll to position [4946, 0]
click at [172, 533] on p "[GEOGRAPHIC_DATA]" at bounding box center [122, 540] width 201 height 15
drag, startPoint x: 166, startPoint y: 353, endPoint x: 19, endPoint y: 351, distance: 147.1
click at [19, 518] on div "Name of Institute [GEOGRAPHIC_DATA] Dates attended [DATE] - [DATE] Institute Ad…" at bounding box center [340, 607] width 652 height 179
click at [226, 591] on p "[STREET_ADDRESS][PERSON_NAME]" at bounding box center [340, 598] width 636 height 15
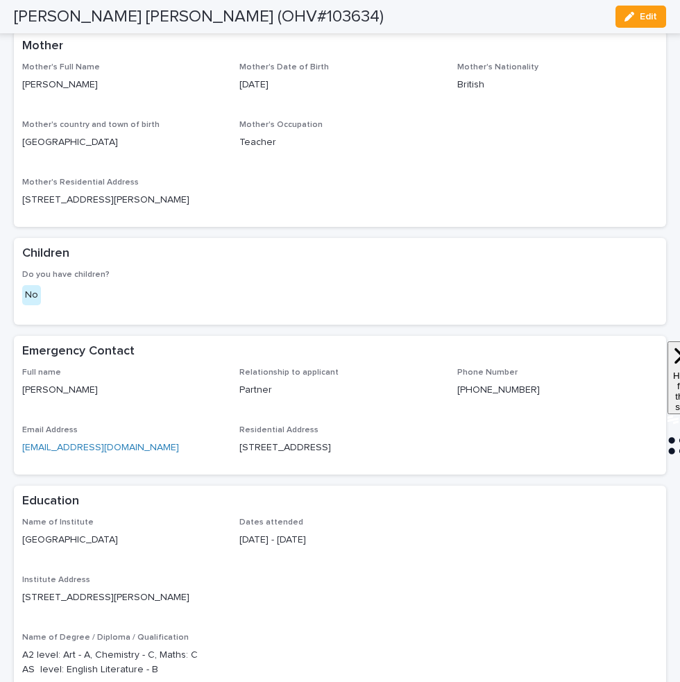
click at [226, 591] on p "[STREET_ADDRESS][PERSON_NAME]" at bounding box center [340, 598] width 636 height 15
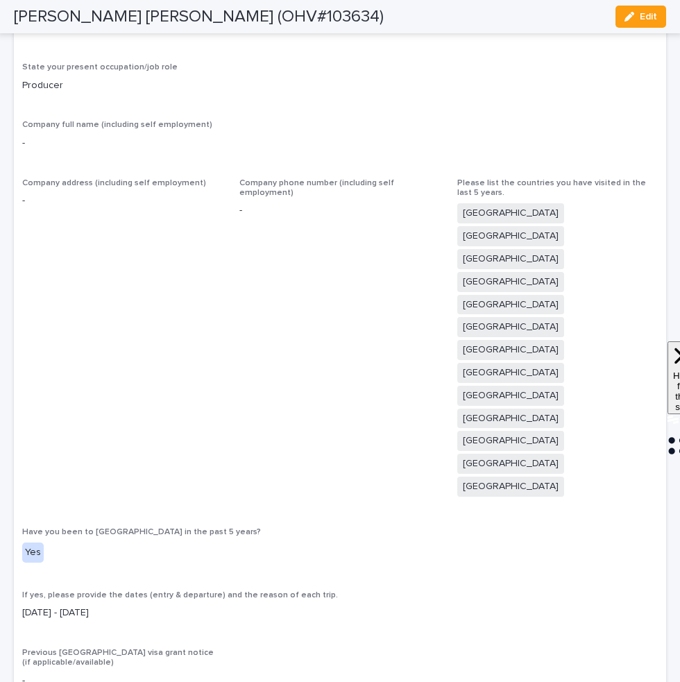
scroll to position [2912, 0]
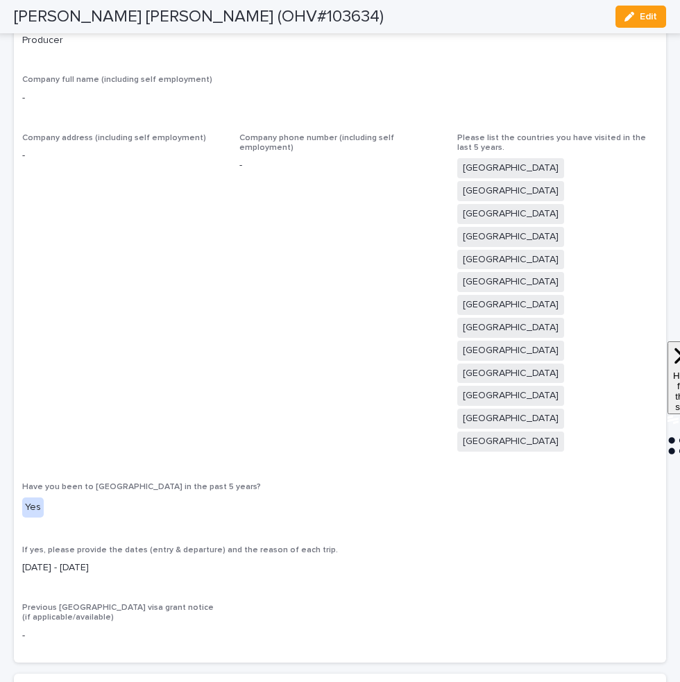
drag, startPoint x: 128, startPoint y: 375, endPoint x: 19, endPoint y: 374, distance: 108.3
click at [19, 374] on div "National ID Number - Do you have children? No Name and address of school attend…" at bounding box center [340, 251] width 652 height 824
drag, startPoint x: 181, startPoint y: 17, endPoint x: 8, endPoint y: 12, distance: 172.9
click at [8, 12] on div "[PERSON_NAME] [PERSON_NAME] (OHV#103634) Edit" at bounding box center [340, 16] width 719 height 33
